Goal: Browse casually: Explore the website without a specific task or goal

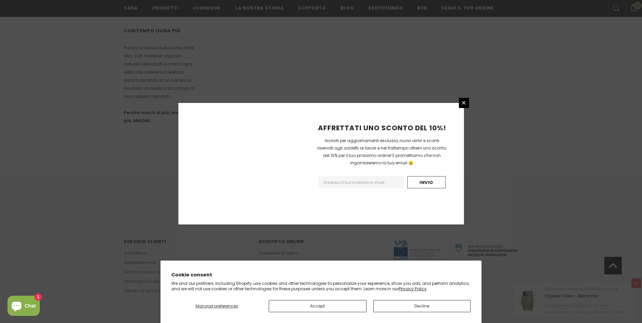
scroll to position [369, 0]
